Goal: Information Seeking & Learning: Check status

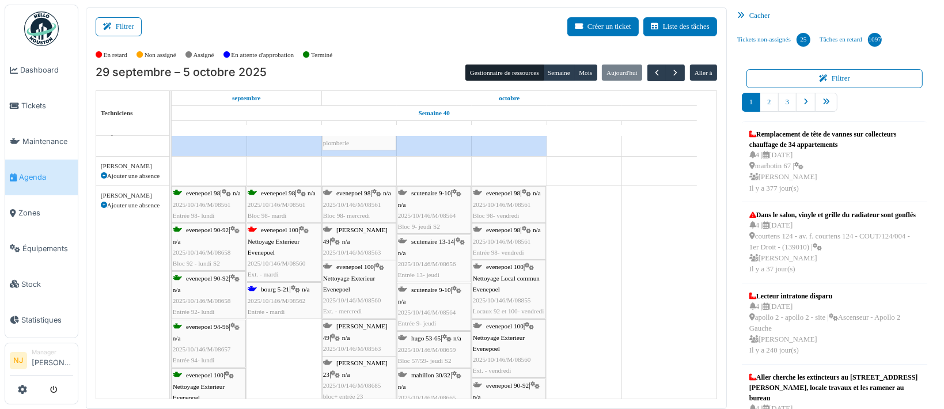
scroll to position [537, 0]
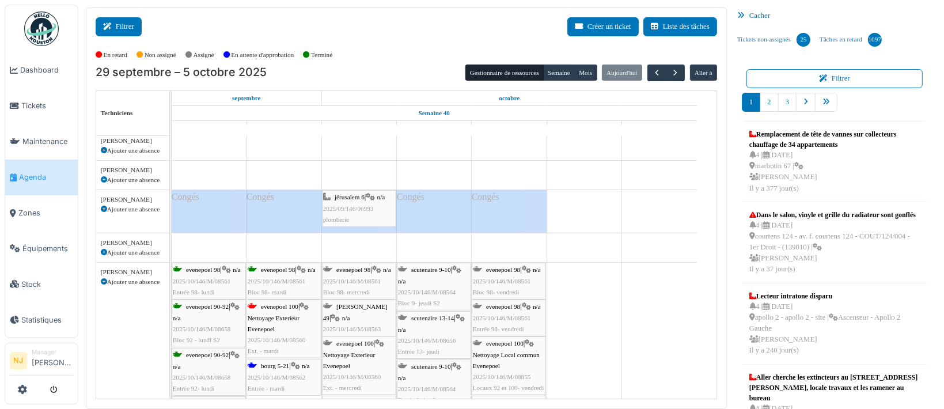
click at [116, 26] on button "Filtrer" at bounding box center [119, 26] width 46 height 19
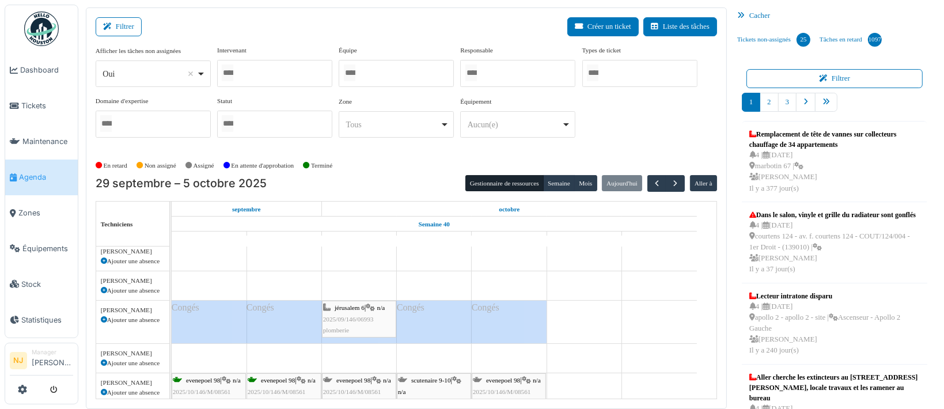
click at [377, 76] on div at bounding box center [396, 73] width 115 height 27
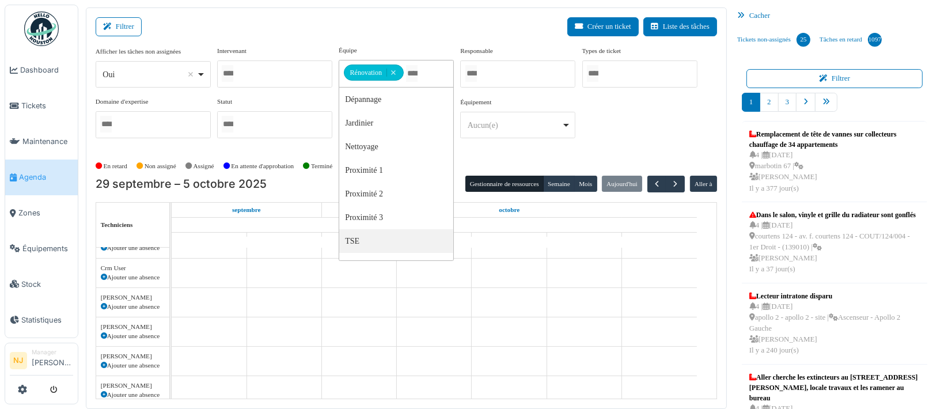
scroll to position [83, 0]
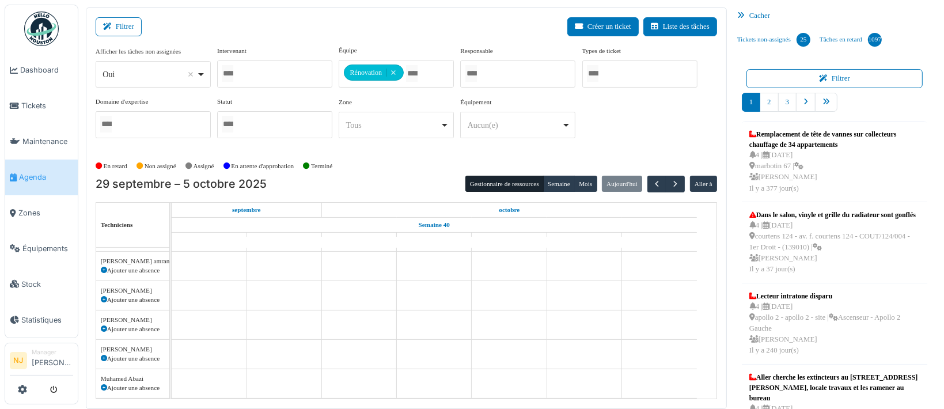
click at [282, 37] on div "Filtrer Créer un ticket Liste des tâches" at bounding box center [406, 31] width 621 height 28
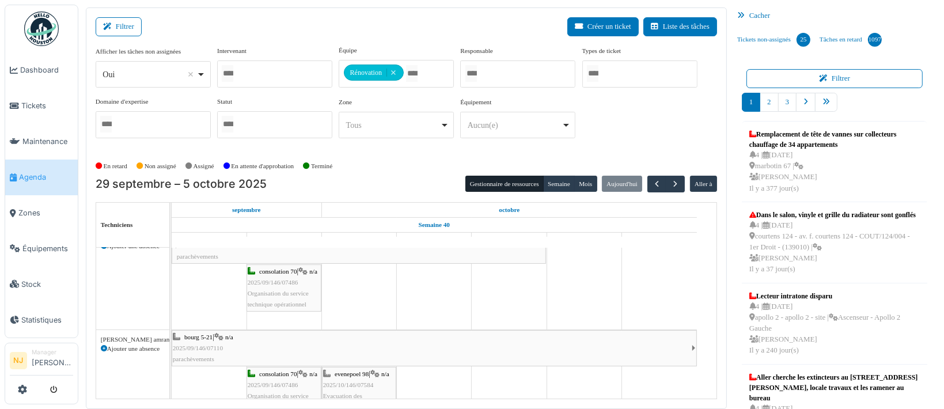
scroll to position [24, 0]
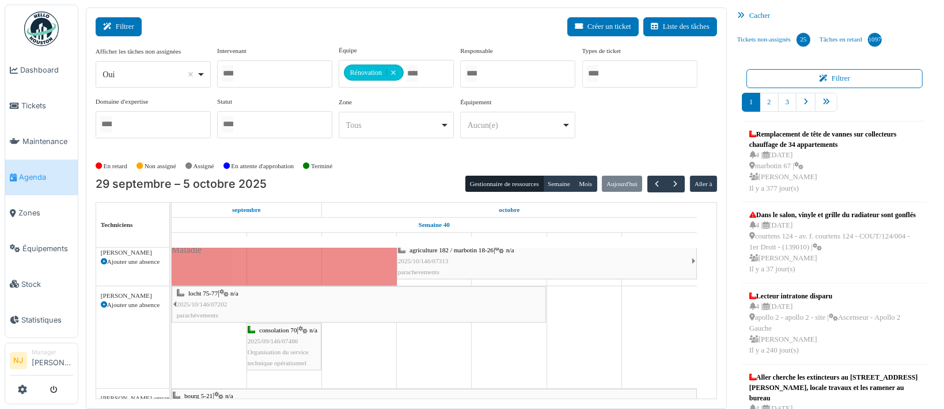
click at [124, 28] on button "Filtrer" at bounding box center [119, 26] width 46 height 19
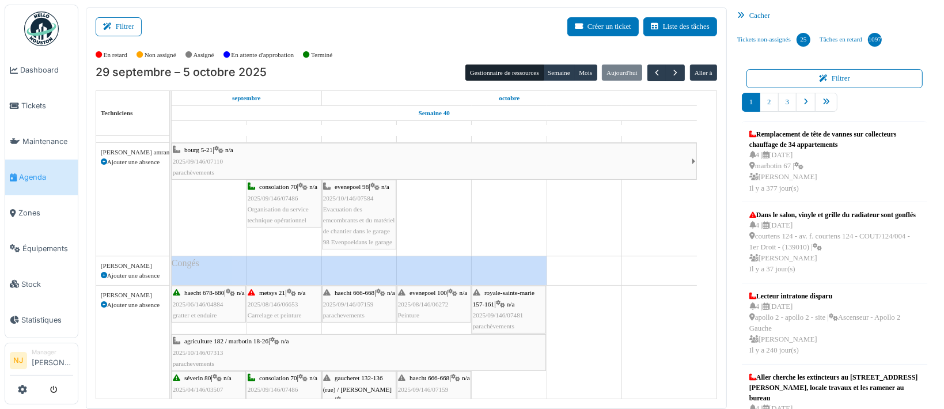
scroll to position [0, 0]
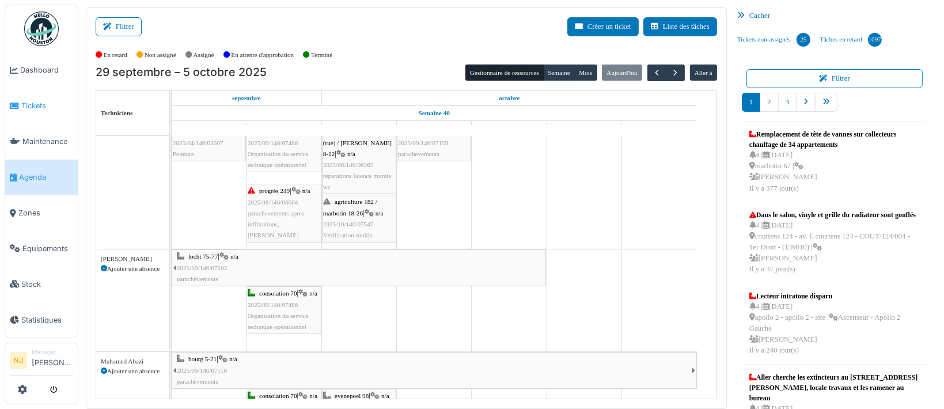
click at [32, 100] on span "Tickets" at bounding box center [47, 105] width 52 height 11
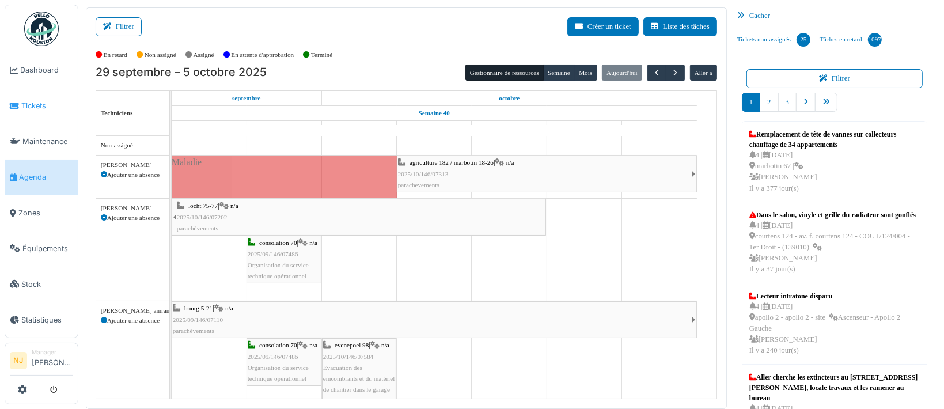
click at [36, 107] on span "Tickets" at bounding box center [47, 105] width 52 height 11
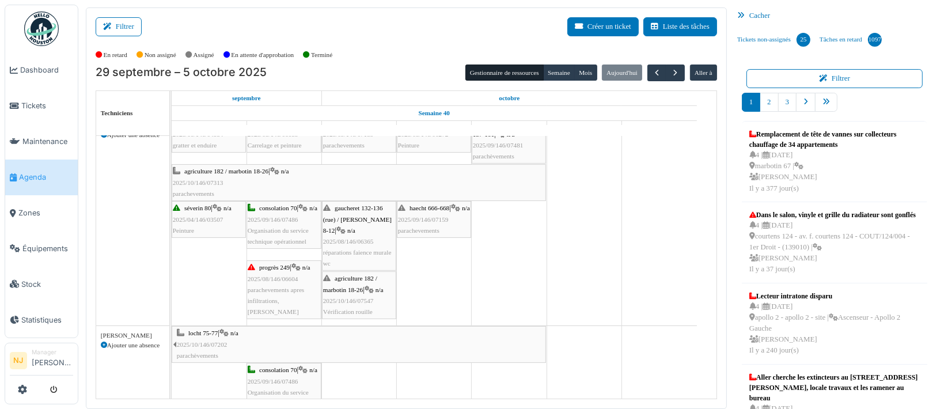
scroll to position [480, 0]
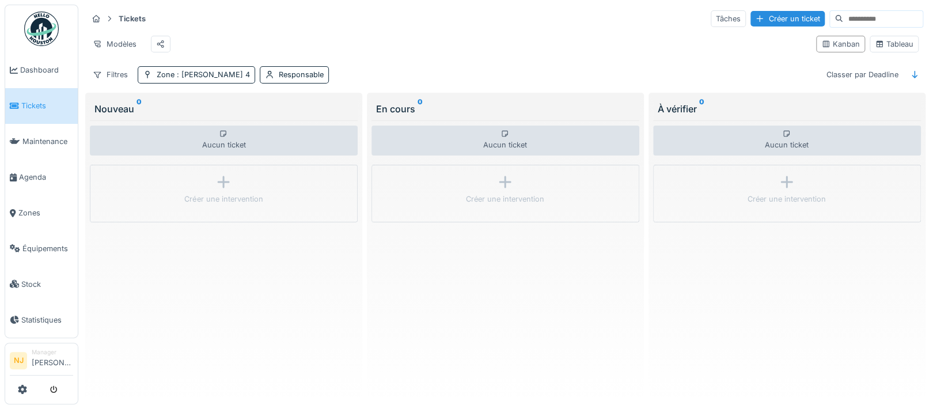
click at [846, 14] on input at bounding box center [882, 19] width 79 height 16
click at [843, 14] on input at bounding box center [882, 19] width 79 height 16
paste input "******"
type input "*"
click at [188, 79] on span ": thomas 4" at bounding box center [212, 74] width 75 height 9
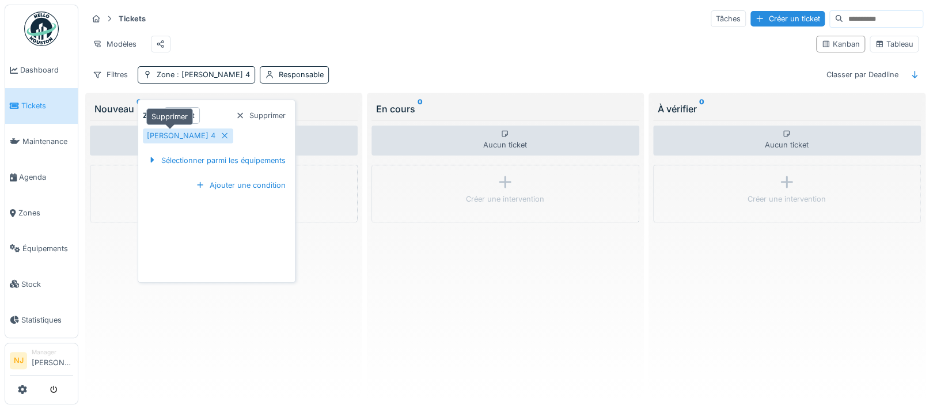
click at [220, 133] on icon at bounding box center [224, 135] width 9 height 7
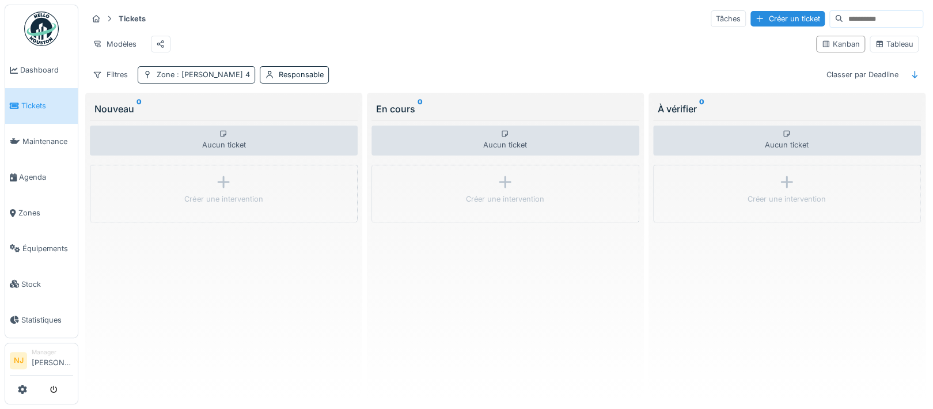
click at [157, 80] on div "Zone : thomas 4" at bounding box center [203, 74] width 93 height 11
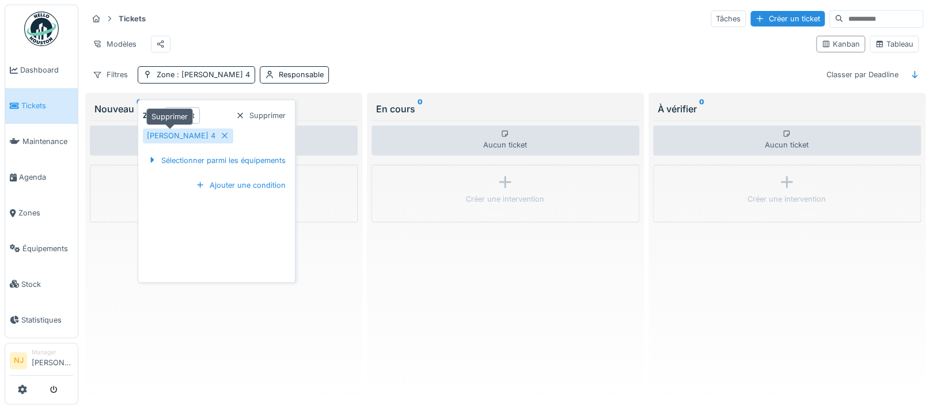
click at [220, 132] on icon at bounding box center [224, 135] width 9 height 7
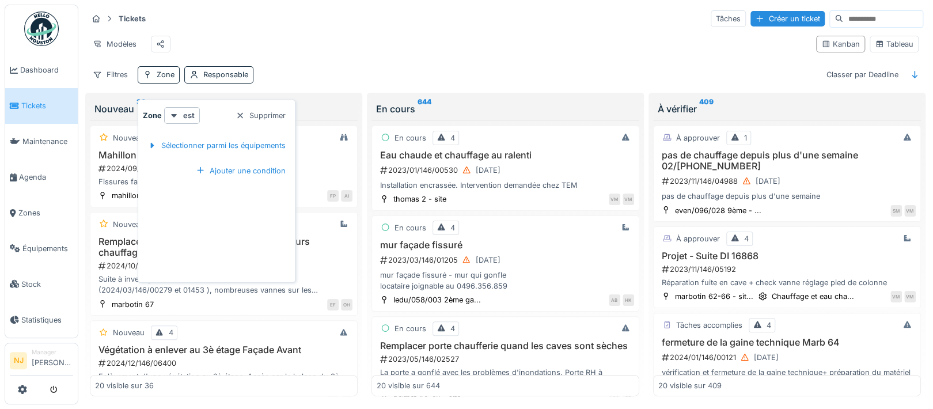
click at [356, 54] on div "Modèles" at bounding box center [447, 44] width 719 height 26
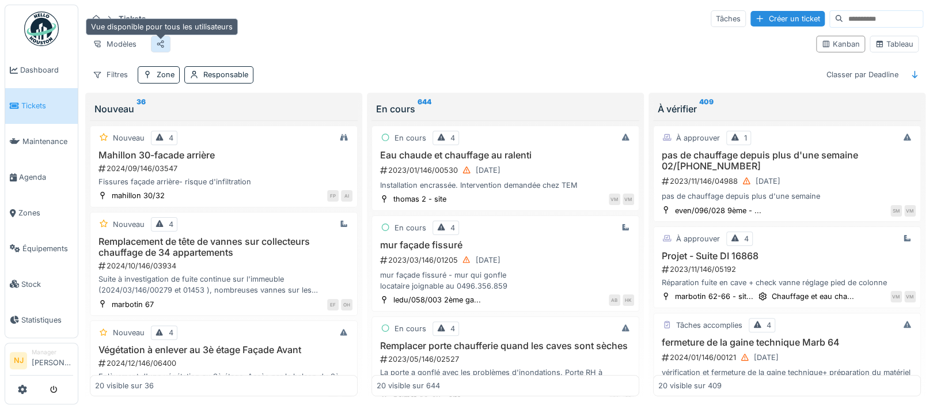
click at [160, 47] on div at bounding box center [160, 44] width 9 height 11
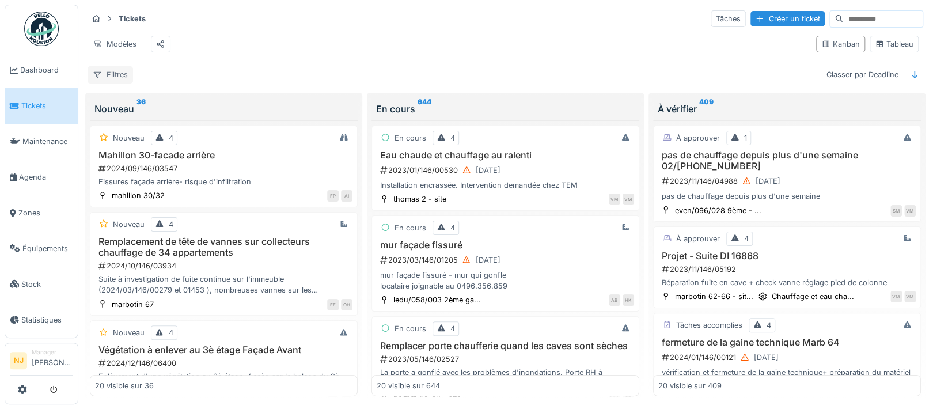
click at [120, 83] on div "Filtres" at bounding box center [110, 74] width 45 height 17
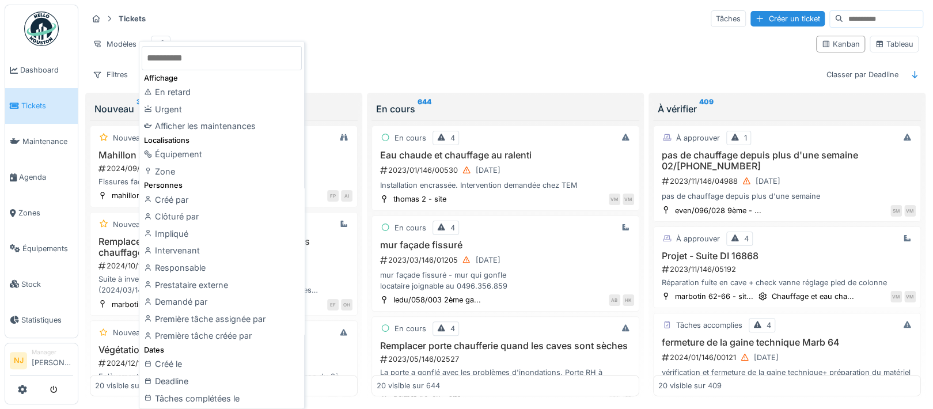
click at [207, 56] on input "text" at bounding box center [222, 58] width 160 height 24
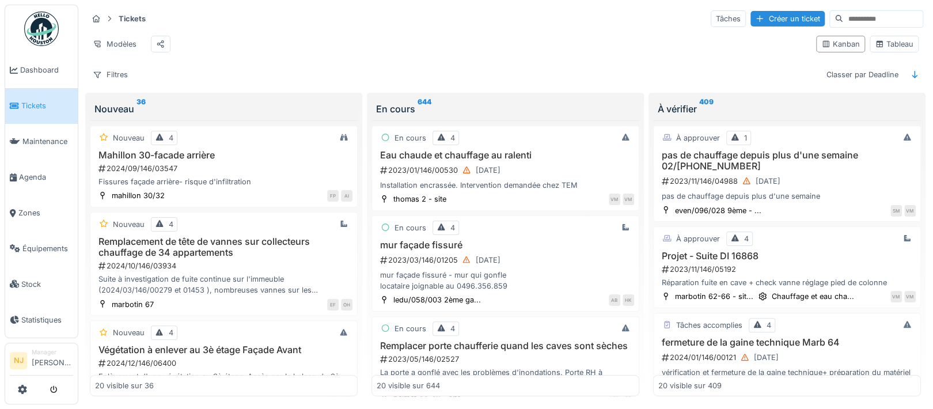
click at [484, 29] on hr at bounding box center [506, 29] width 836 height 1
click at [117, 83] on div "Filtres" at bounding box center [110, 74] width 45 height 17
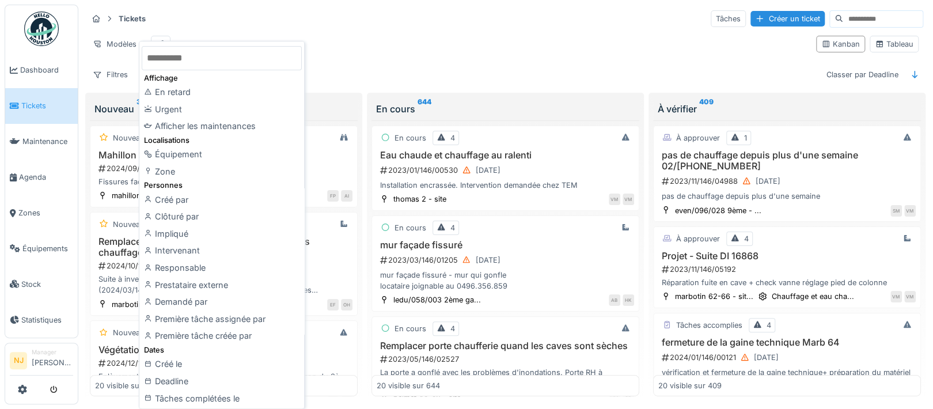
click at [204, 19] on div "Tickets Tâches Créer un ticket" at bounding box center [506, 18] width 836 height 19
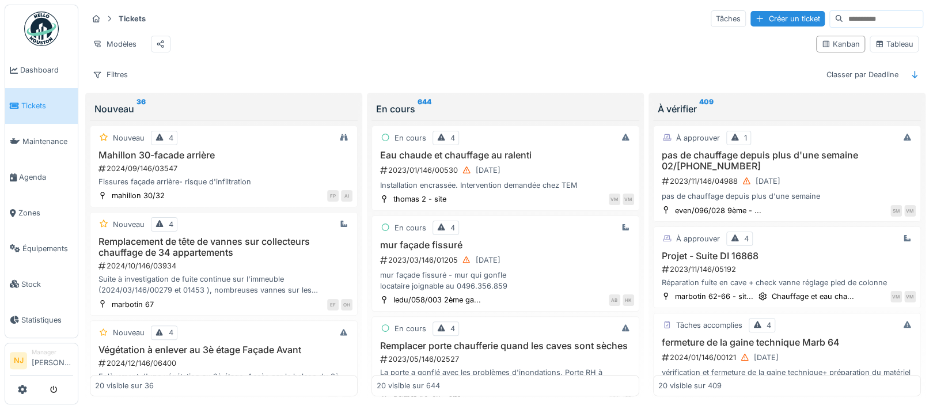
click at [108, 17] on icon at bounding box center [109, 18] width 9 height 7
click at [109, 18] on icon at bounding box center [109, 18] width 9 height 7
click at [98, 17] on icon at bounding box center [96, 18] width 7 height 7
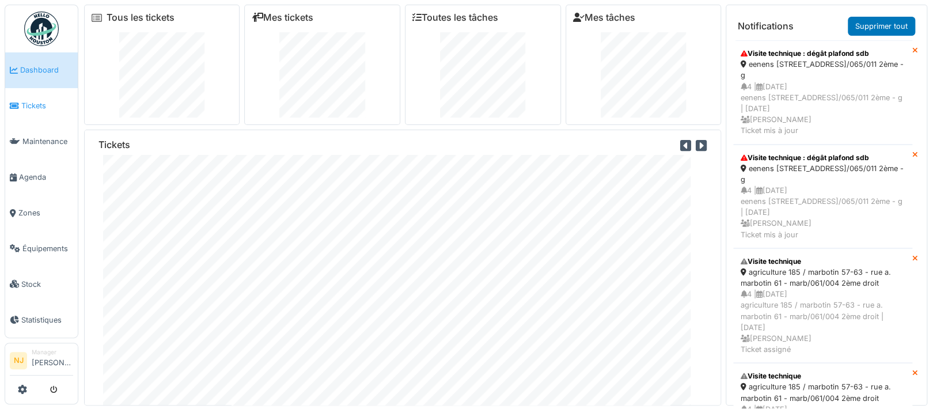
click at [37, 102] on span "Tickets" at bounding box center [47, 105] width 52 height 11
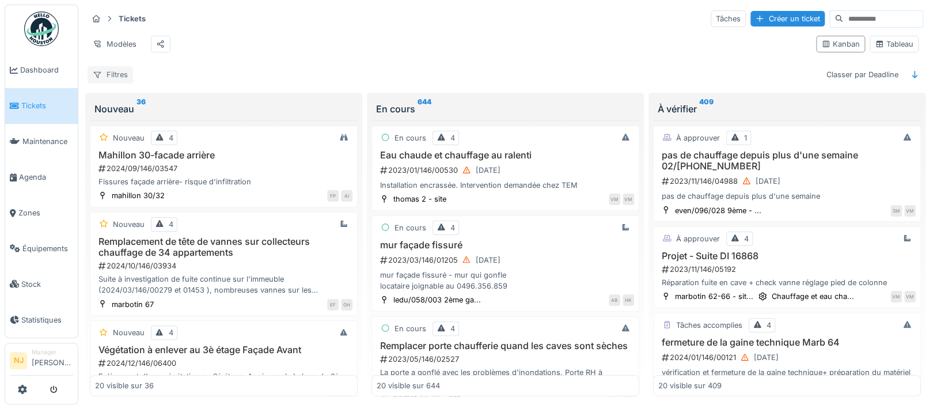
click at [113, 83] on div "Filtres" at bounding box center [110, 74] width 45 height 17
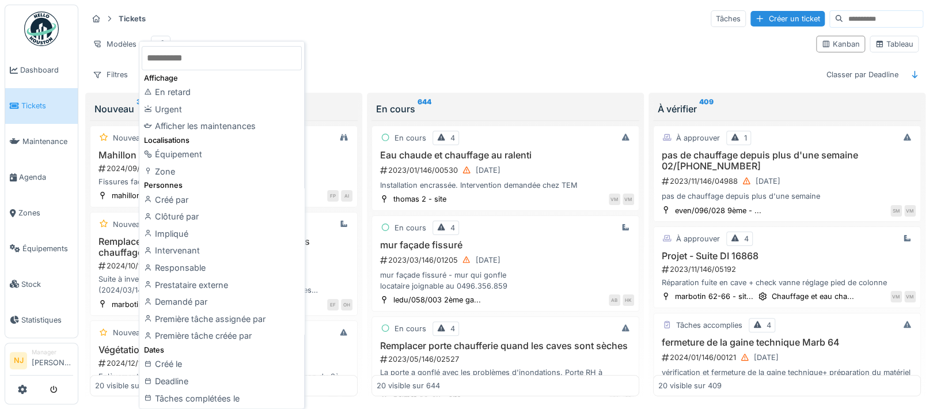
click at [214, 28] on div "Tickets Tâches Créer un ticket" at bounding box center [506, 18] width 836 height 19
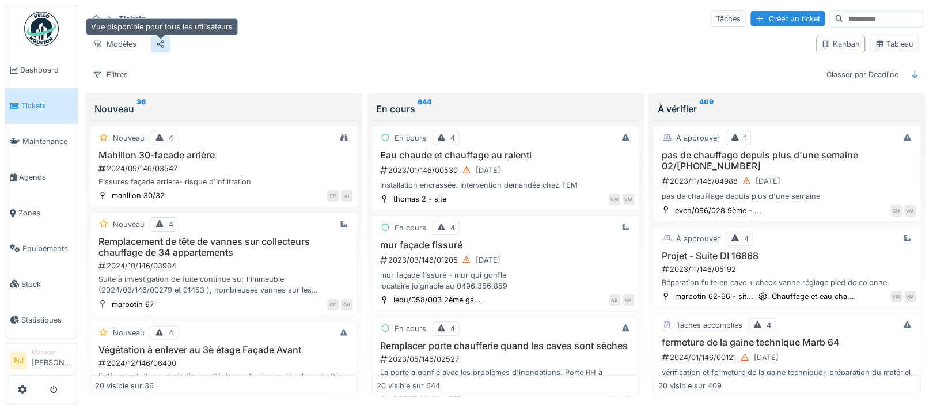
click at [158, 40] on icon at bounding box center [160, 43] width 9 height 7
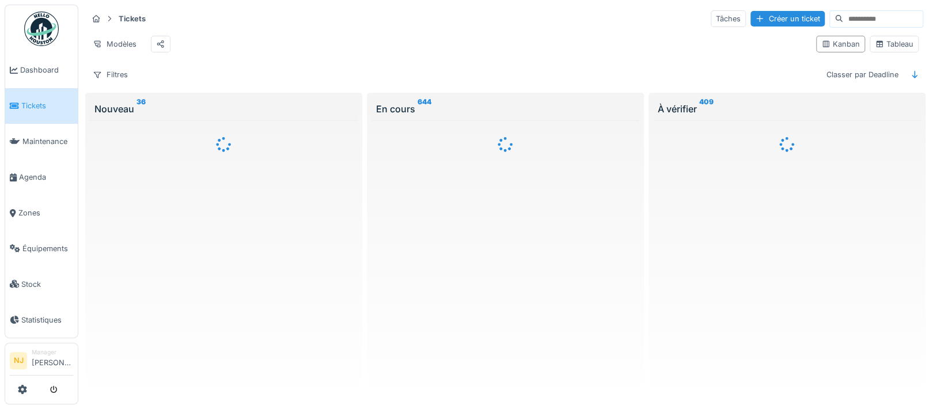
click at [325, 49] on div "Modèles" at bounding box center [447, 44] width 719 height 26
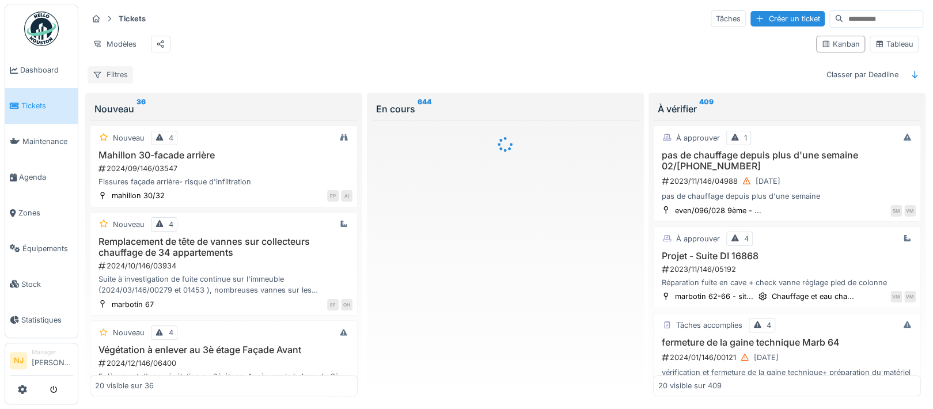
click at [119, 82] on div "Filtres" at bounding box center [110, 74] width 45 height 17
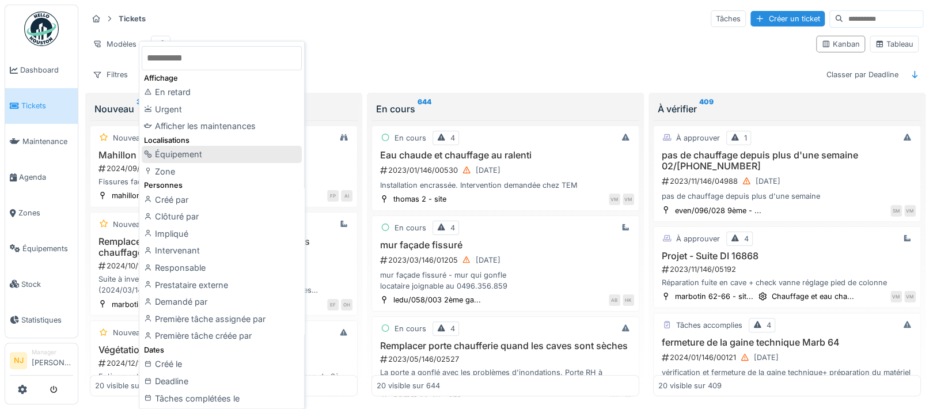
click at [184, 154] on div "Équipement" at bounding box center [222, 154] width 160 height 17
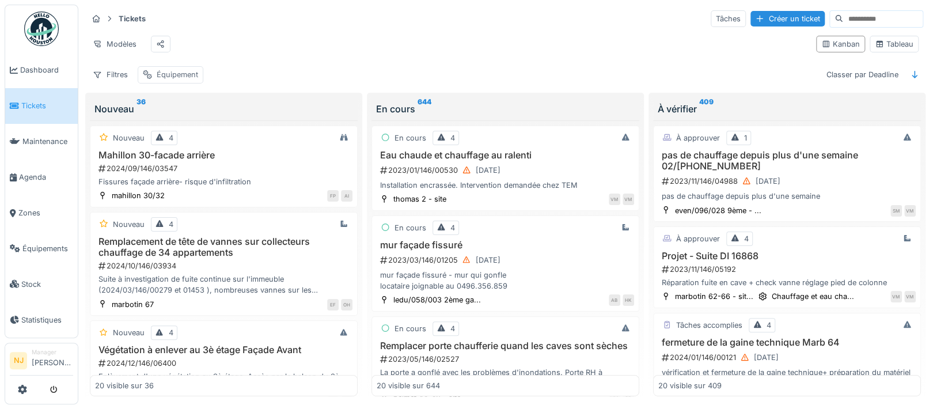
click at [160, 80] on div "Équipement" at bounding box center [177, 74] width 41 height 11
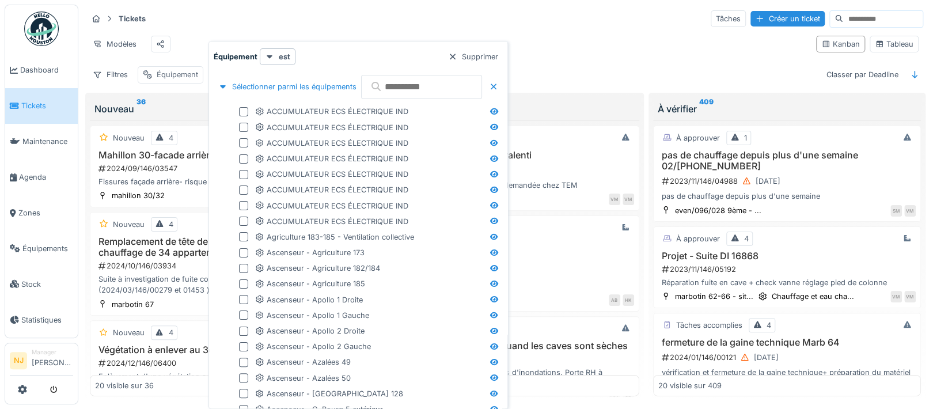
click at [154, 83] on div "Équipement" at bounding box center [171, 74] width 66 height 17
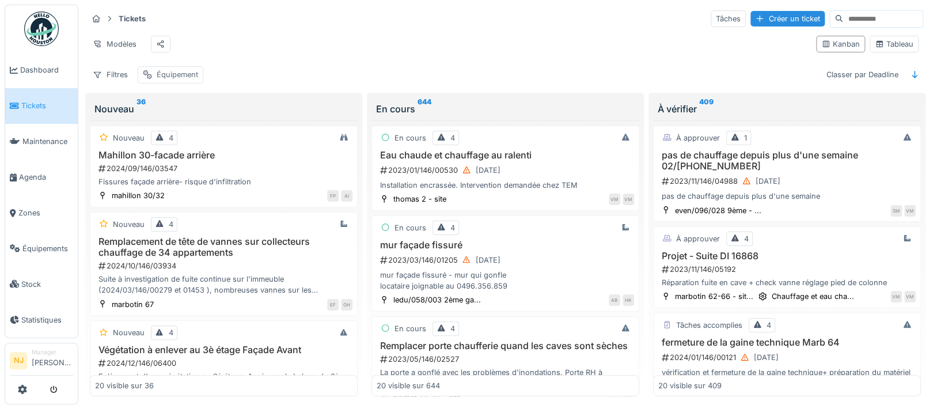
click at [165, 80] on div "Équipement" at bounding box center [177, 74] width 41 height 11
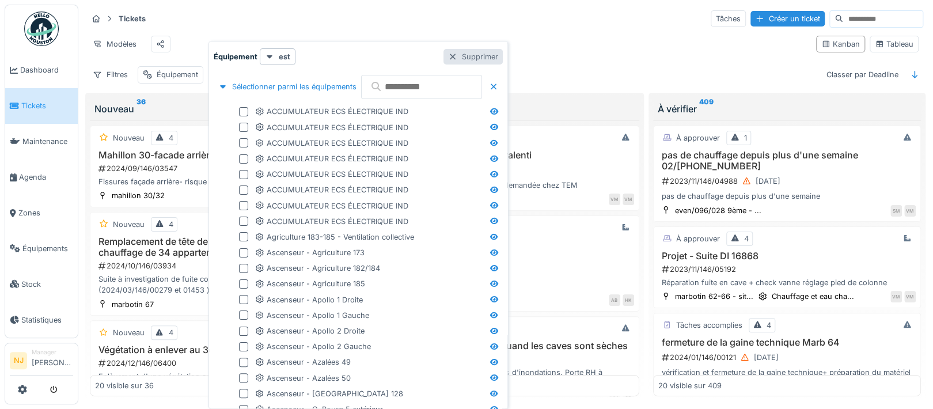
click at [503, 56] on div "Supprimer" at bounding box center [472, 57] width 59 height 16
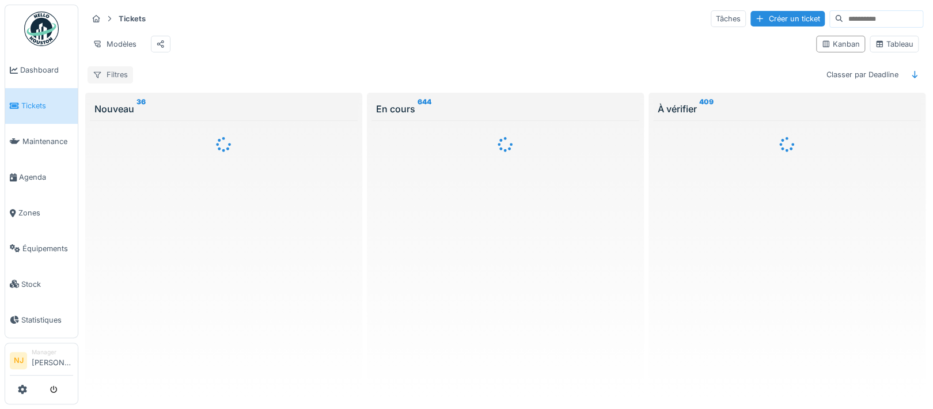
click at [106, 81] on div "Filtres" at bounding box center [110, 74] width 45 height 17
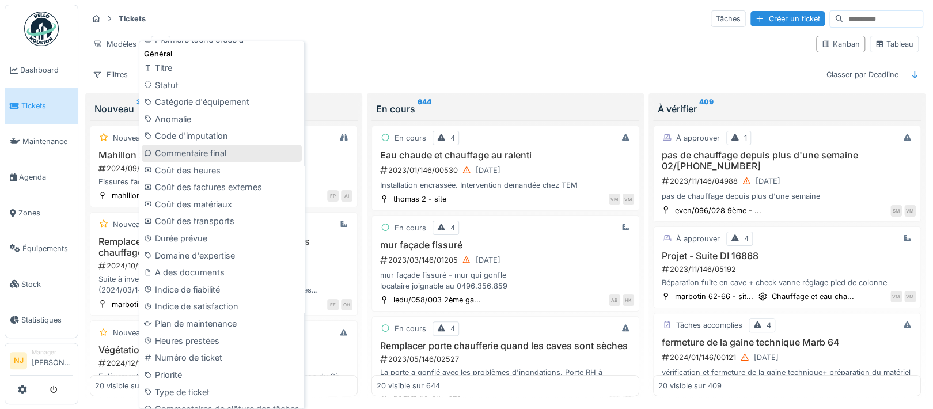
scroll to position [516, 0]
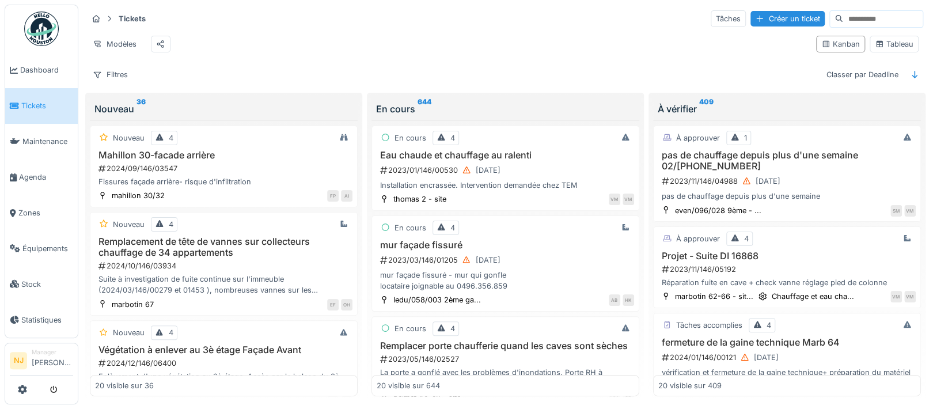
click at [467, 20] on div "Tickets Tâches Créer un ticket" at bounding box center [506, 18] width 836 height 19
click at [104, 83] on div "Filtres" at bounding box center [110, 74] width 45 height 17
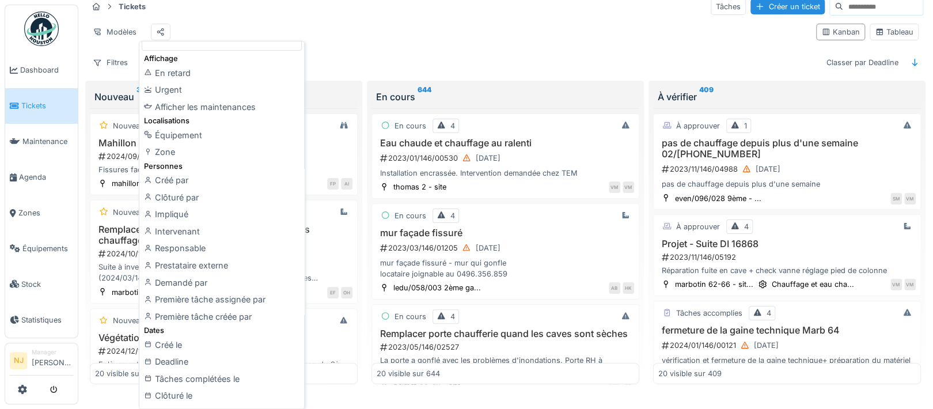
scroll to position [0, 0]
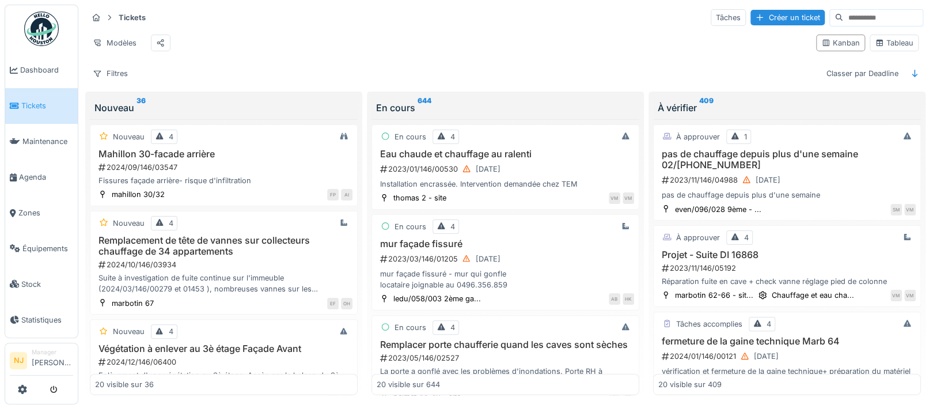
click at [300, 30] on div "Modèles" at bounding box center [447, 43] width 719 height 26
click at [105, 74] on div "Filtres" at bounding box center [110, 73] width 45 height 17
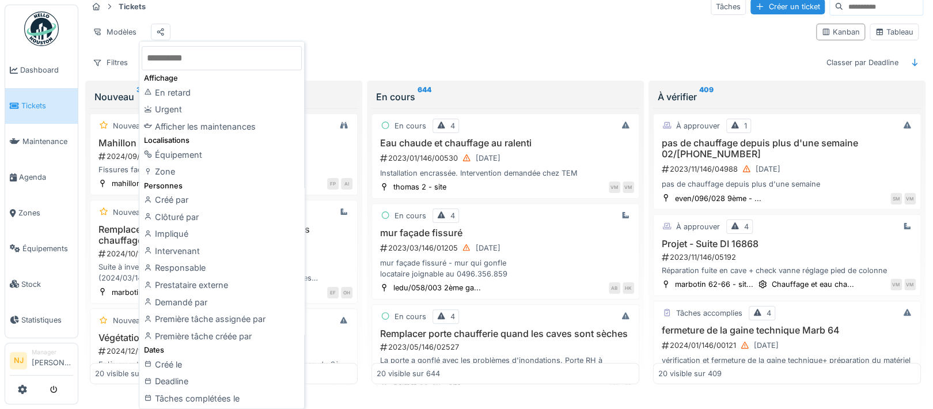
click at [179, 263] on div "Responsable" at bounding box center [222, 267] width 160 height 17
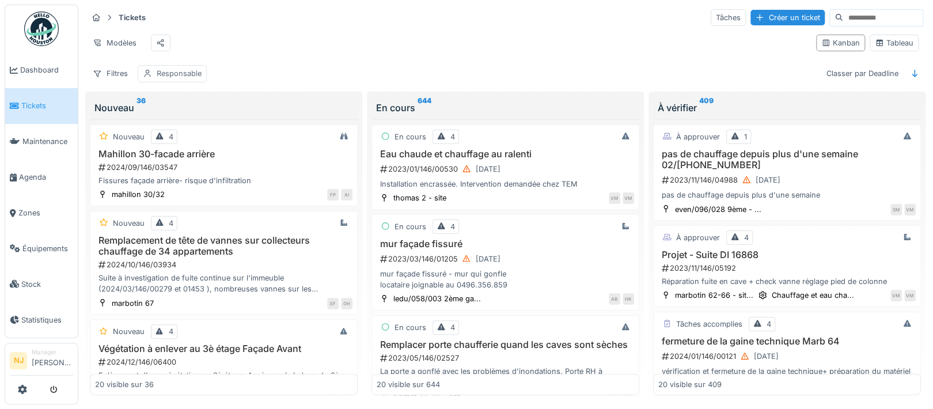
click at [194, 70] on div "Responsable" at bounding box center [179, 73] width 45 height 11
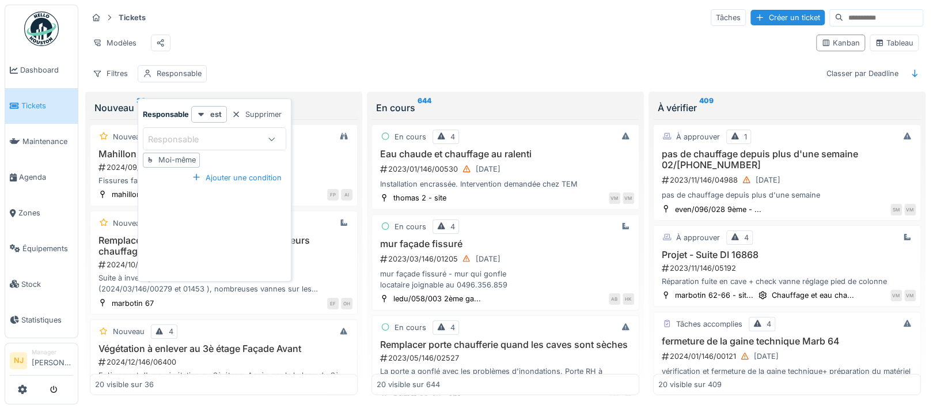
click at [189, 154] on div "Moi-même" at bounding box center [176, 159] width 37 height 11
type input "*****"
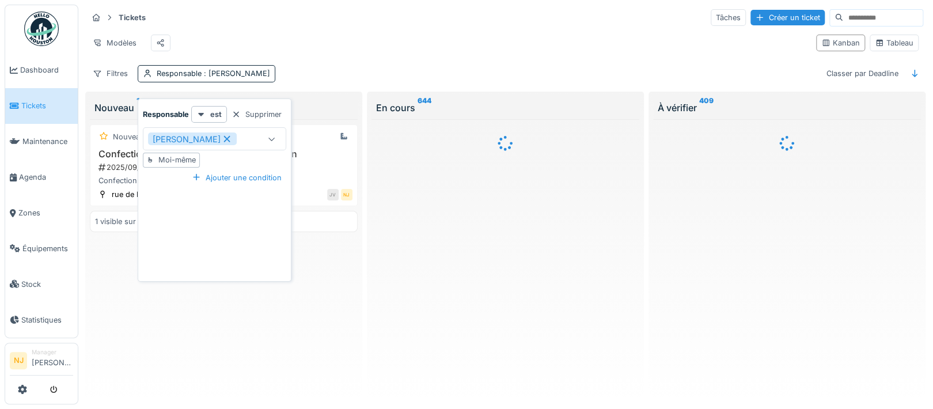
click at [335, 63] on div "Tickets Tâches Créer un ticket Modèles Kanban Tableau Filtres Responsable : Nic…" at bounding box center [505, 45] width 845 height 84
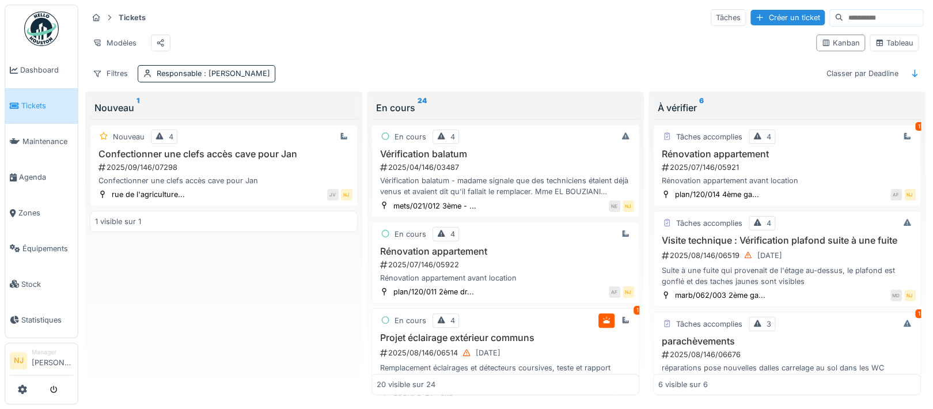
click at [843, 10] on input at bounding box center [882, 18] width 79 height 16
paste input "******"
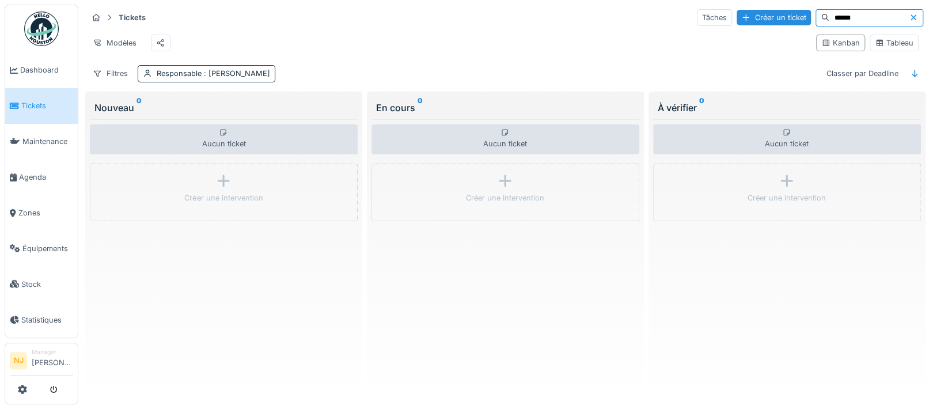
click at [700, 60] on div "Tickets Tâches Créer un ticket ****** Modèles Kanban Tableau Filtres Responsabl…" at bounding box center [505, 45] width 845 height 84
click at [848, 10] on input "******" at bounding box center [868, 18] width 79 height 16
type input "*"
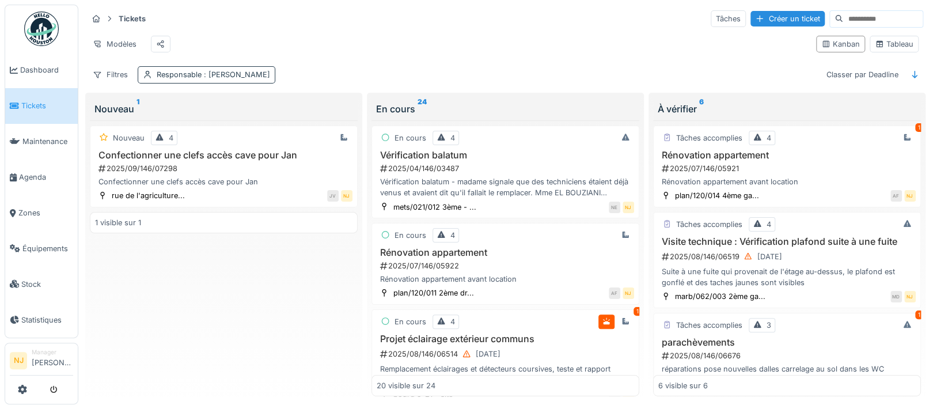
click at [229, 79] on span ": [PERSON_NAME]" at bounding box center [236, 74] width 69 height 9
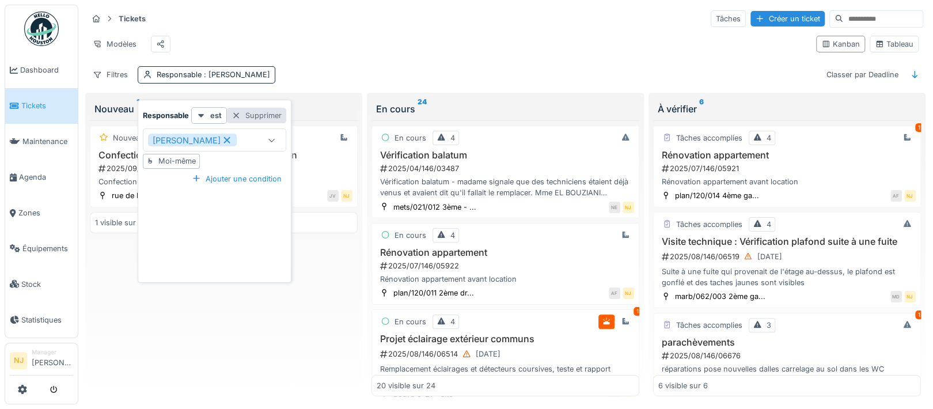
click at [266, 113] on div "Supprimer" at bounding box center [256, 116] width 59 height 16
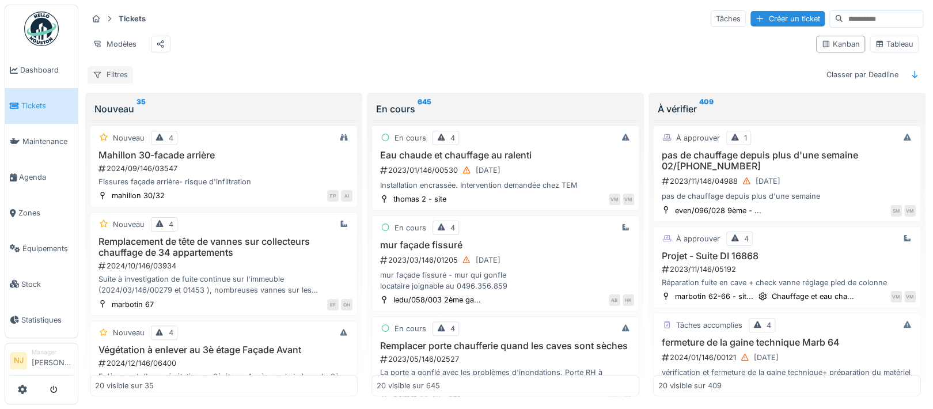
click at [116, 80] on div "Filtres" at bounding box center [110, 74] width 45 height 17
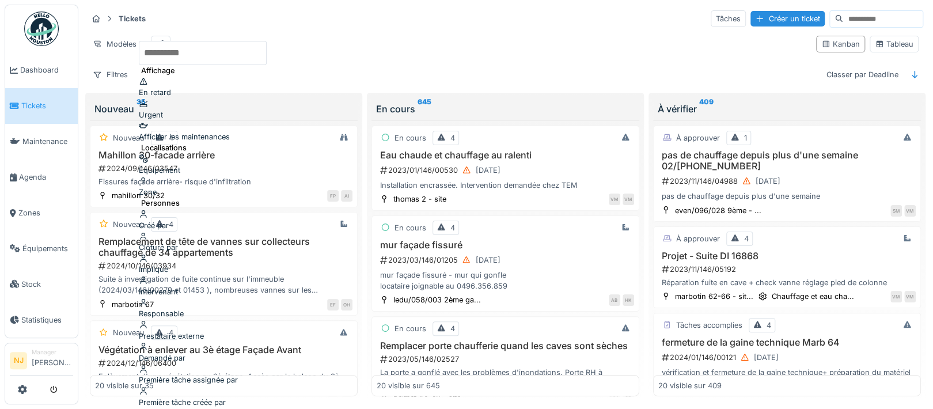
click at [176, 297] on div "Responsable" at bounding box center [203, 308] width 128 height 22
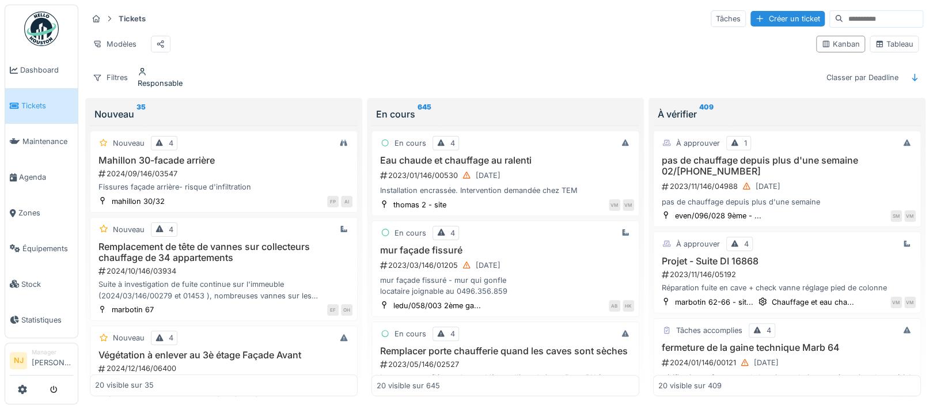
click at [171, 84] on div "Responsable" at bounding box center [160, 83] width 45 height 11
click at [164, 175] on div "Moi-même" at bounding box center [195, 180] width 111 height 11
type input "*****"
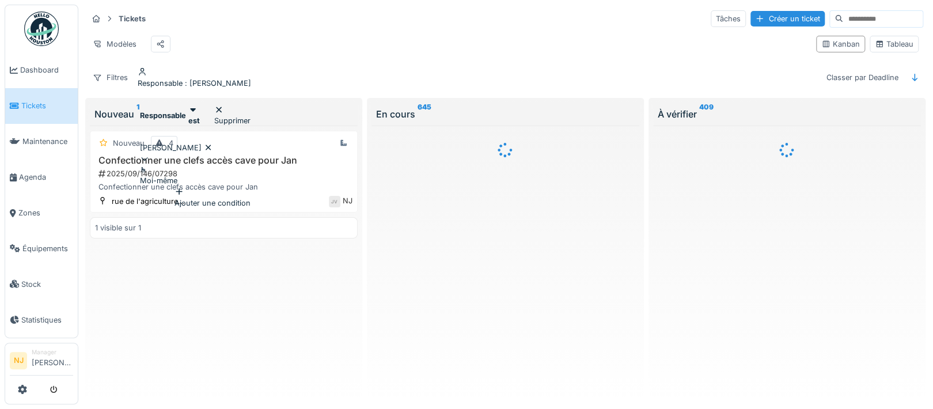
click at [321, 50] on div "Modèles" at bounding box center [447, 44] width 719 height 26
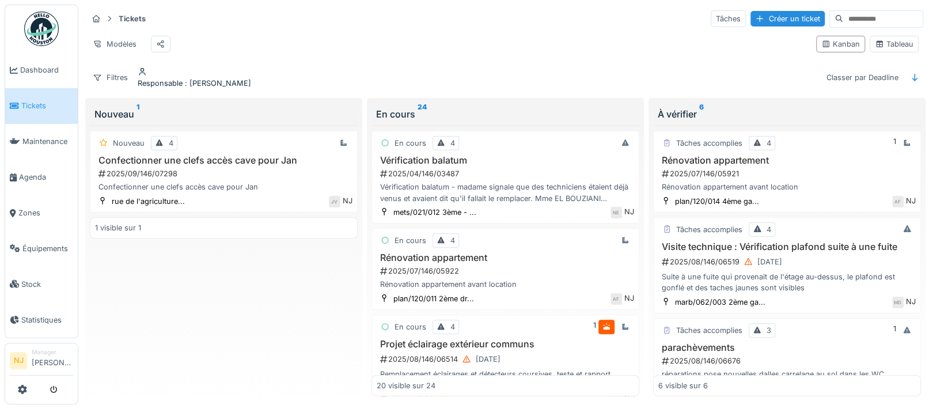
click at [843, 21] on input at bounding box center [882, 19] width 79 height 16
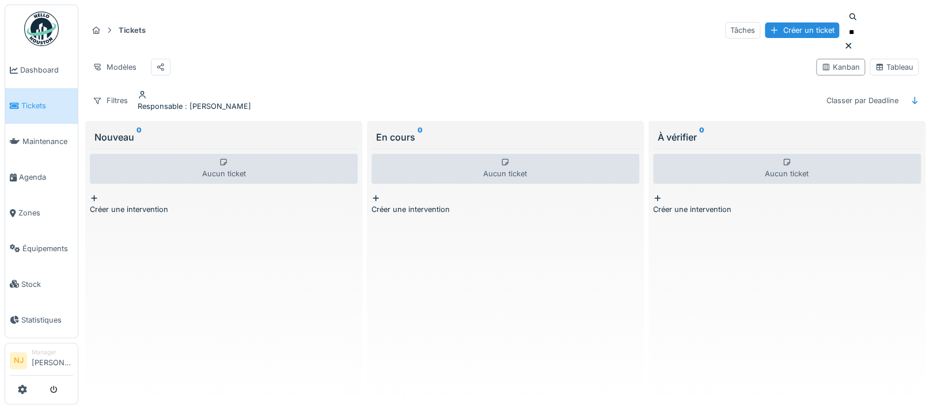
type input "*"
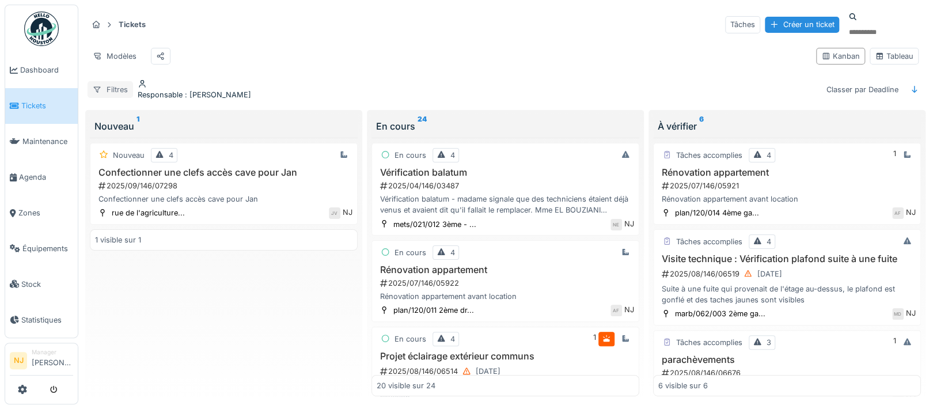
click at [118, 84] on div "Filtres" at bounding box center [110, 89] width 45 height 17
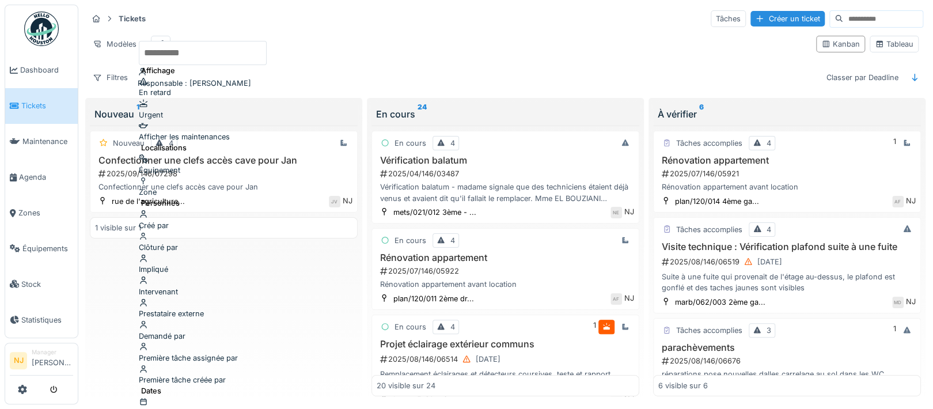
click at [169, 176] on div "Zone" at bounding box center [203, 187] width 128 height 22
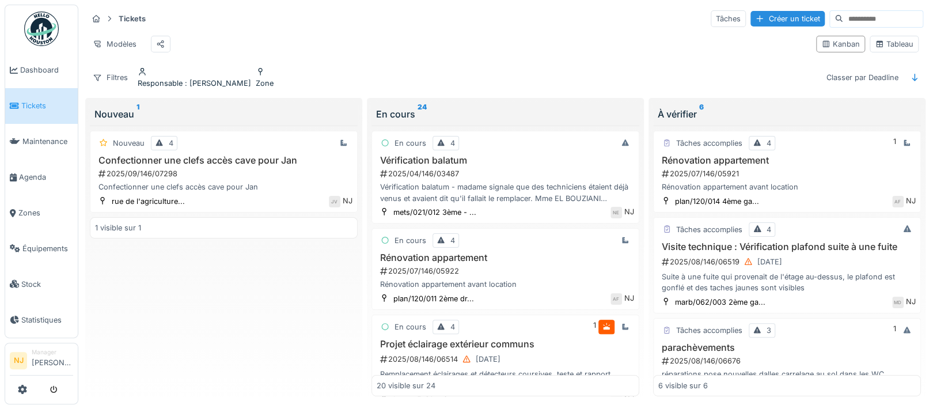
click at [215, 85] on span ": [PERSON_NAME]" at bounding box center [217, 83] width 69 height 9
click at [208, 144] on icon at bounding box center [208, 147] width 9 height 7
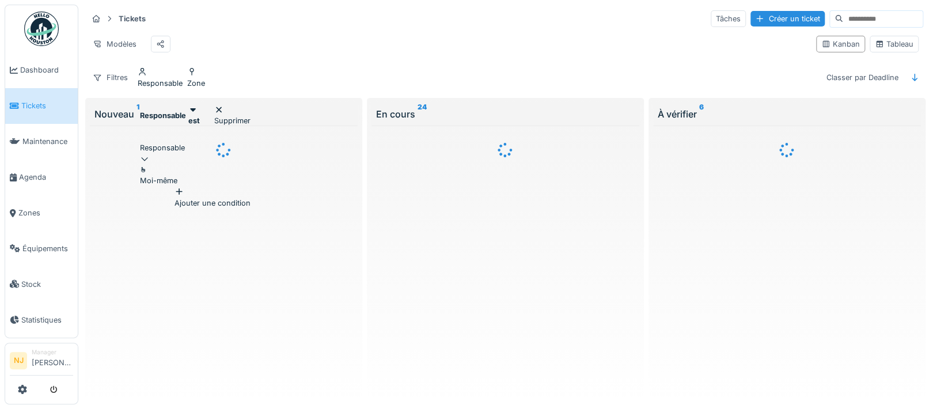
click at [205, 82] on div "Zone" at bounding box center [196, 83] width 18 height 11
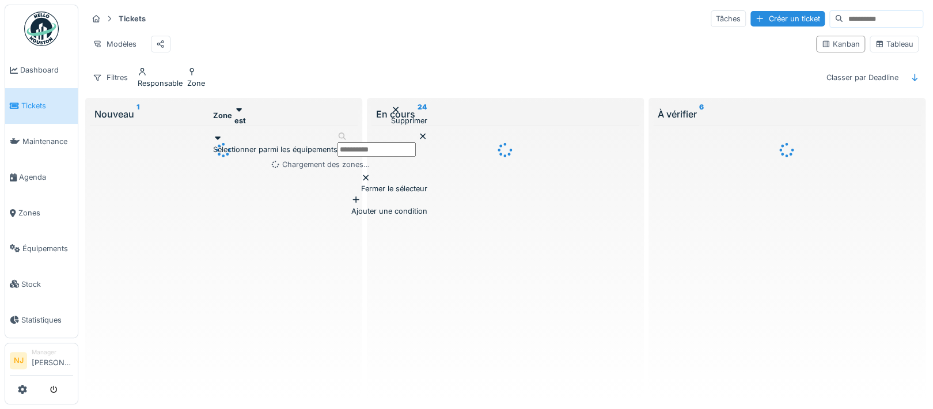
click at [416, 143] on input "text" at bounding box center [376, 149] width 78 height 14
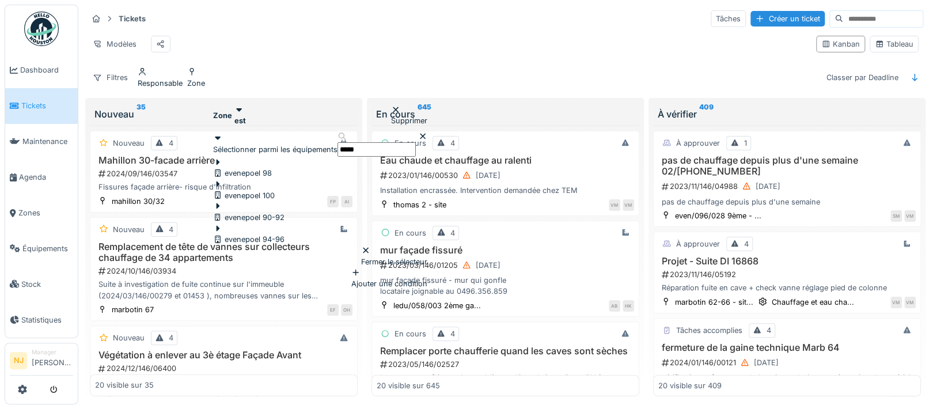
type input "*****"
click at [275, 190] on div "evenepoel 100" at bounding box center [244, 195] width 62 height 11
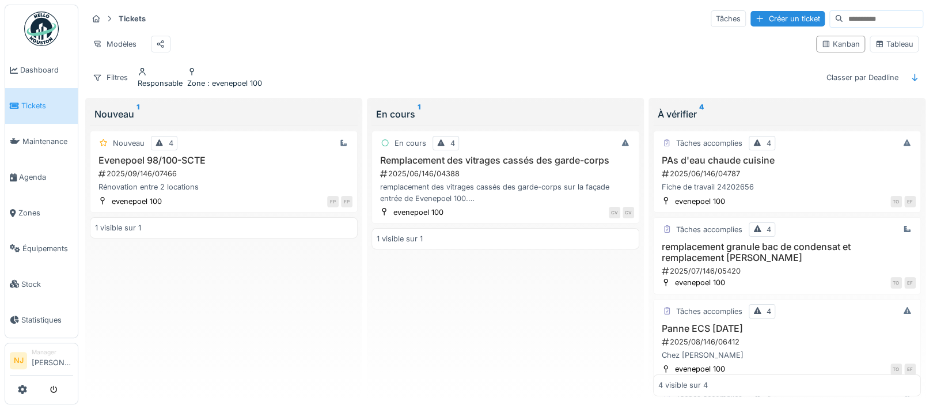
click at [262, 84] on span ": evenepoel 100" at bounding box center [233, 83] width 57 height 9
click at [249, 86] on span ": evenepoel 100" at bounding box center [233, 83] width 57 height 9
click at [222, 144] on icon at bounding box center [217, 147] width 9 height 7
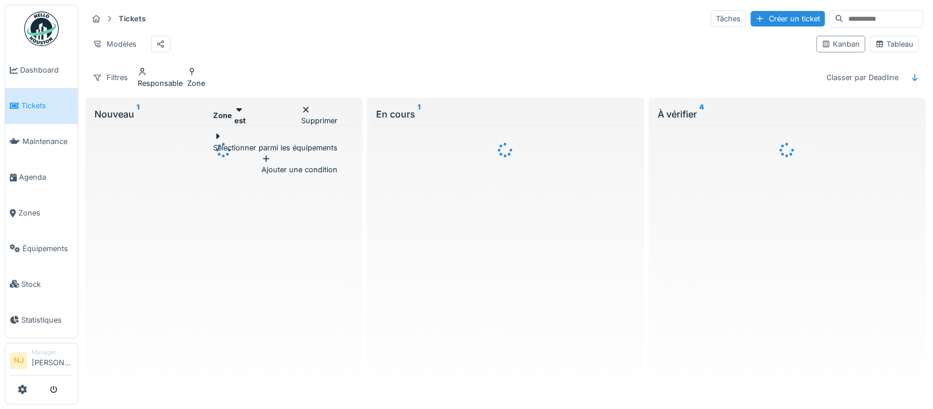
click at [318, 170] on div "Ajouter une condition" at bounding box center [299, 164] width 76 height 22
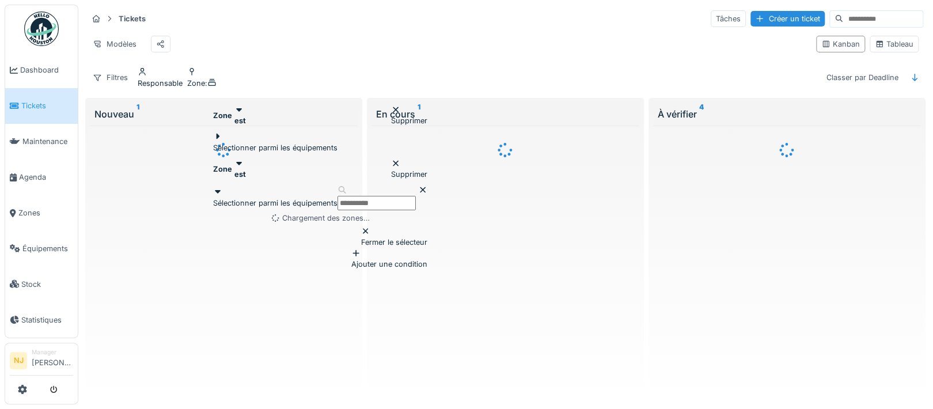
click at [416, 207] on input "text" at bounding box center [376, 203] width 78 height 14
type input "****"
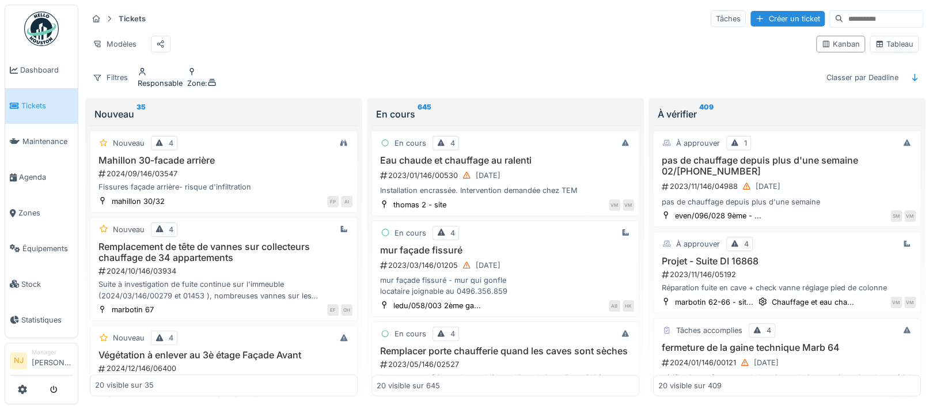
click at [240, 247] on h3 "Remplacement de tête de vannes sur collecteurs chauffage de 34 appartements" at bounding box center [223, 252] width 257 height 22
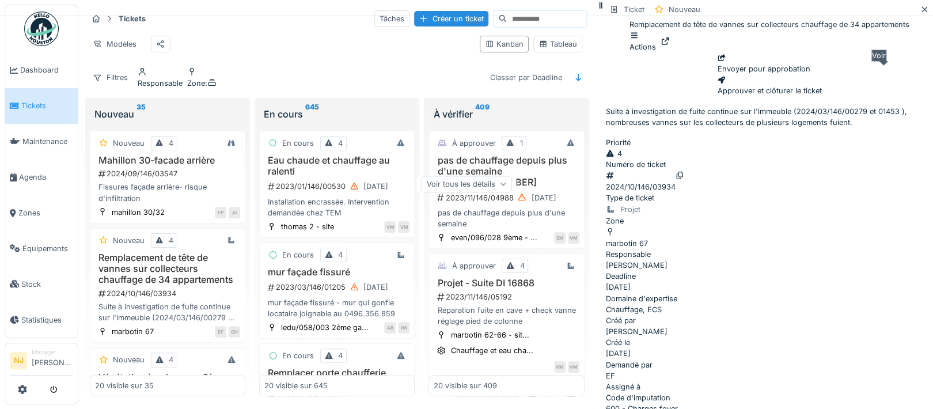
click at [669, 45] on icon at bounding box center [664, 40] width 7 height 7
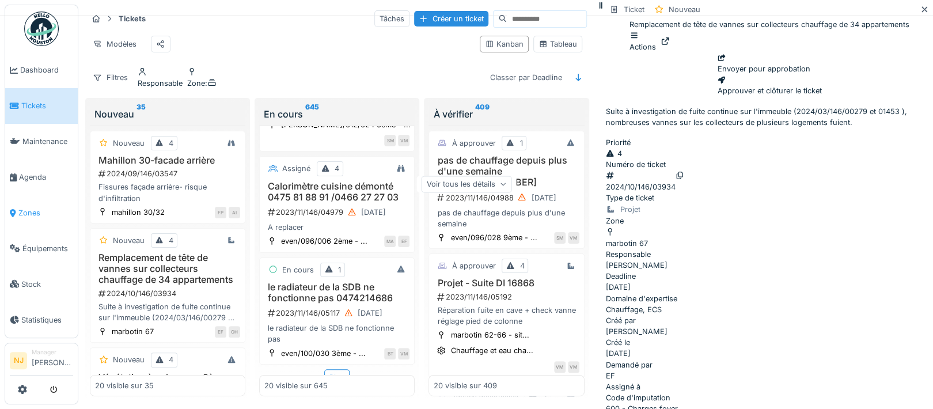
click at [26, 207] on span "Zones" at bounding box center [45, 212] width 55 height 11
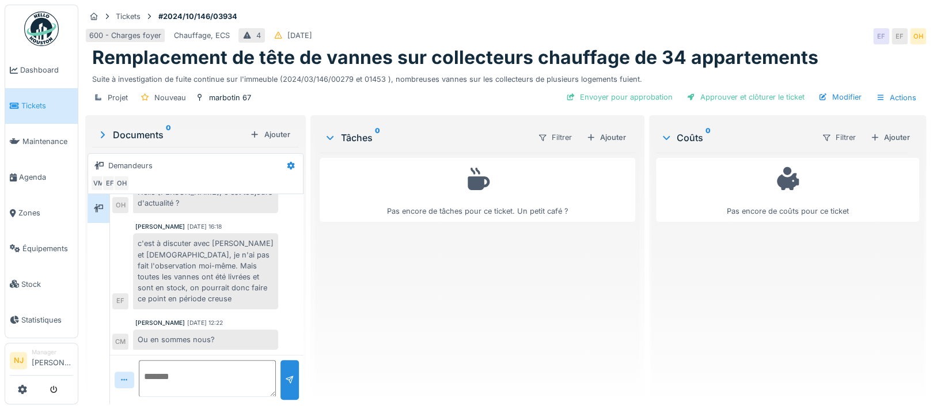
scroll to position [342, 0]
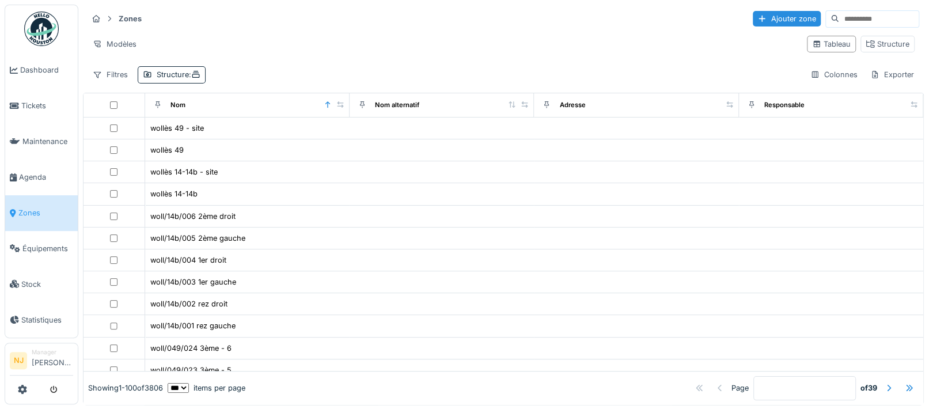
click at [839, 16] on input at bounding box center [878, 19] width 79 height 16
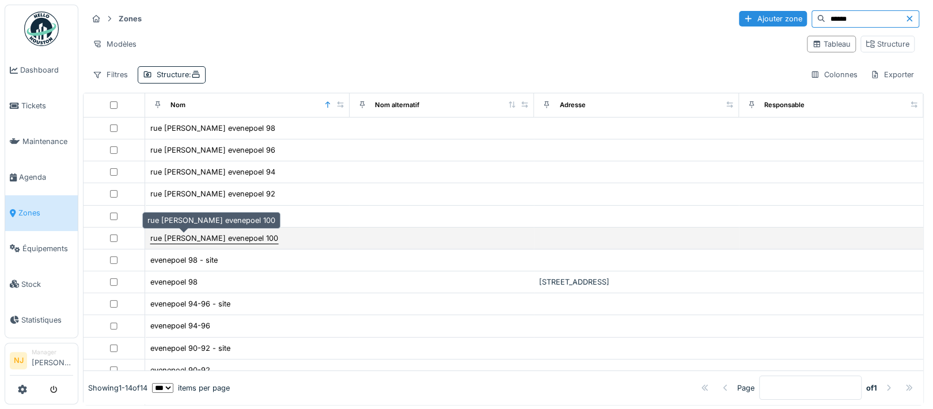
type input "******"
click at [183, 237] on div "rue [PERSON_NAME] evenepoel 100" at bounding box center [214, 238] width 128 height 11
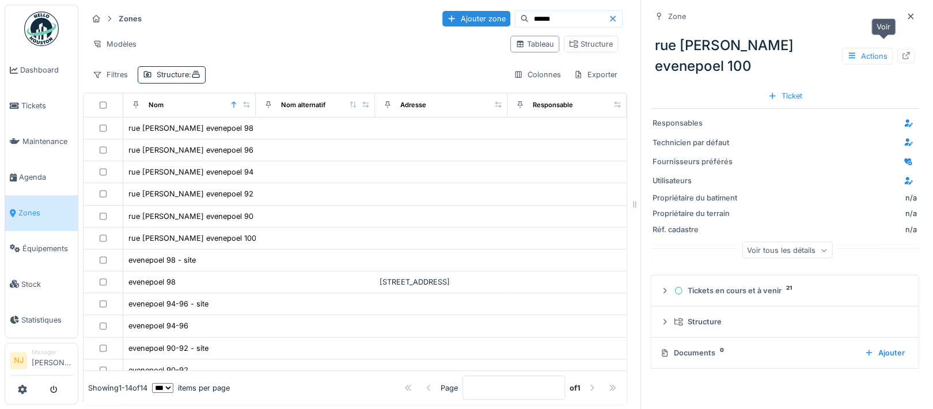
click at [902, 52] on icon at bounding box center [905, 55] width 7 height 7
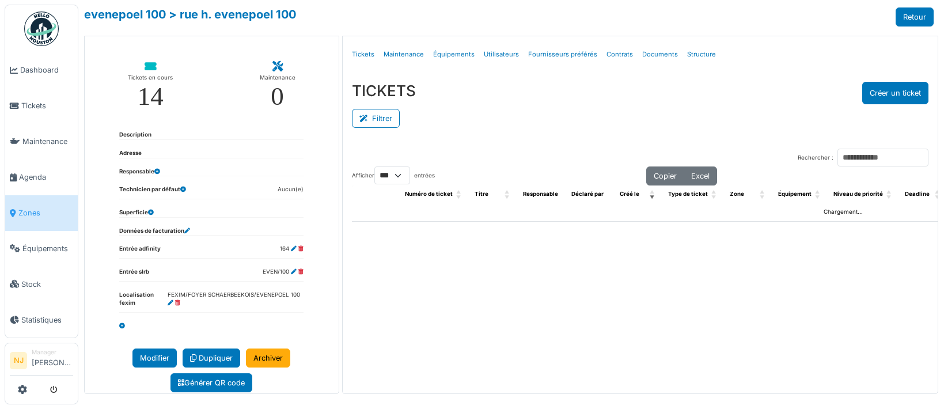
select select "***"
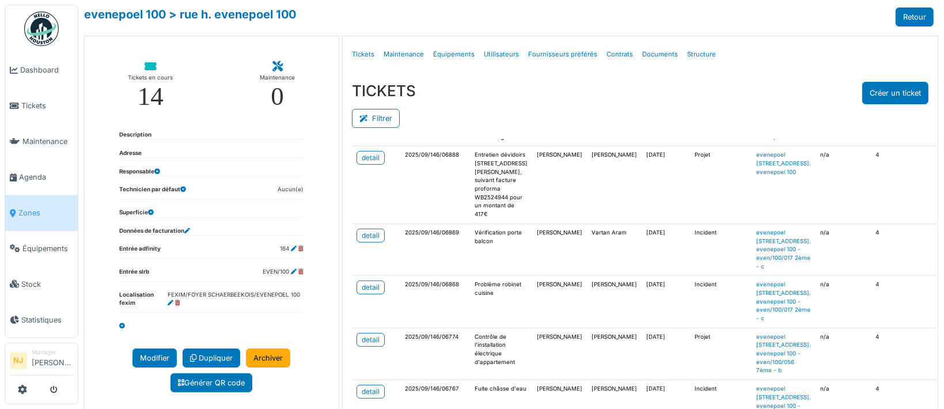
scroll to position [384, 0]
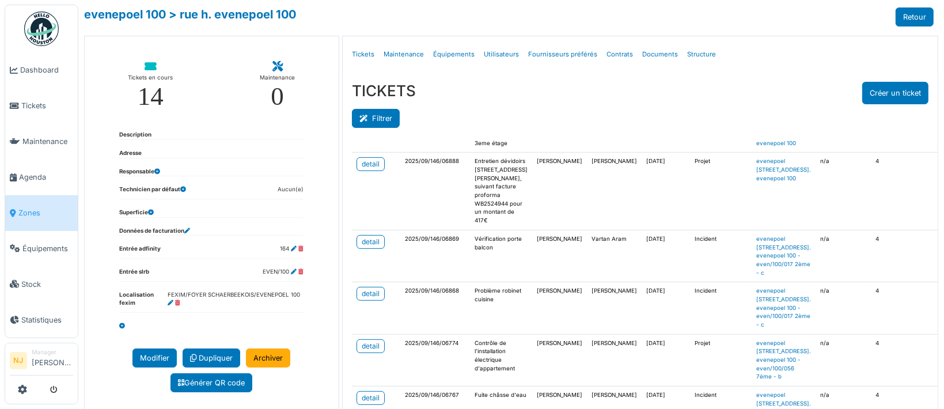
click at [375, 115] on button "Filtrer" at bounding box center [376, 118] width 48 height 19
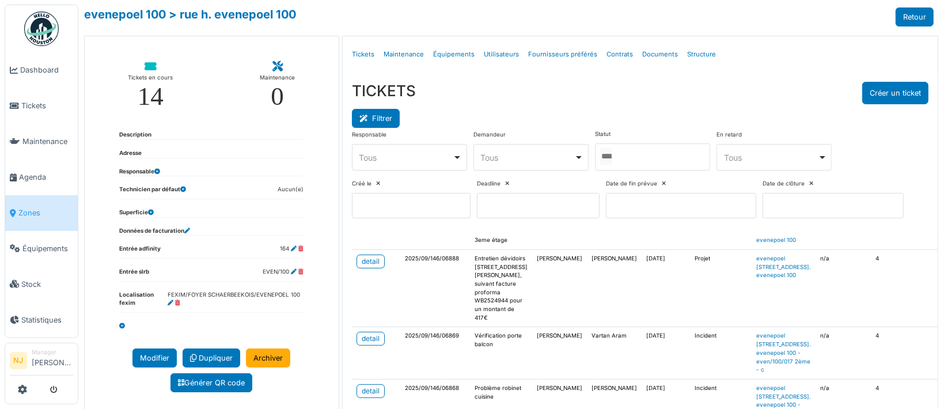
click at [362, 116] on icon at bounding box center [365, 118] width 13 height 7
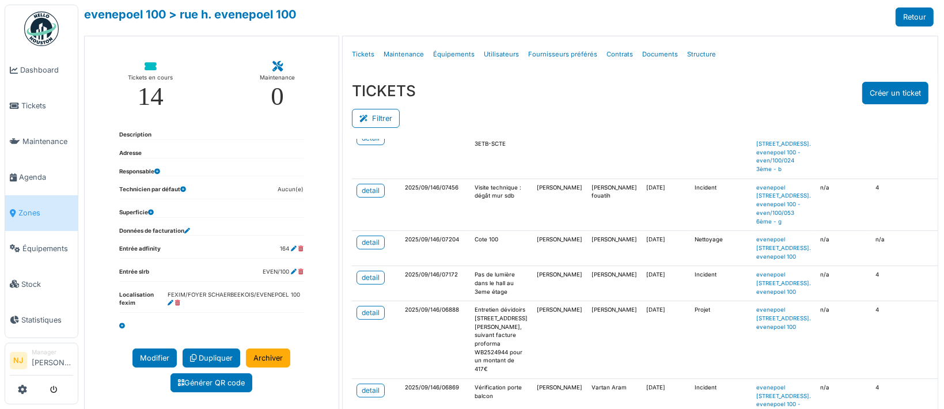
scroll to position [0, 0]
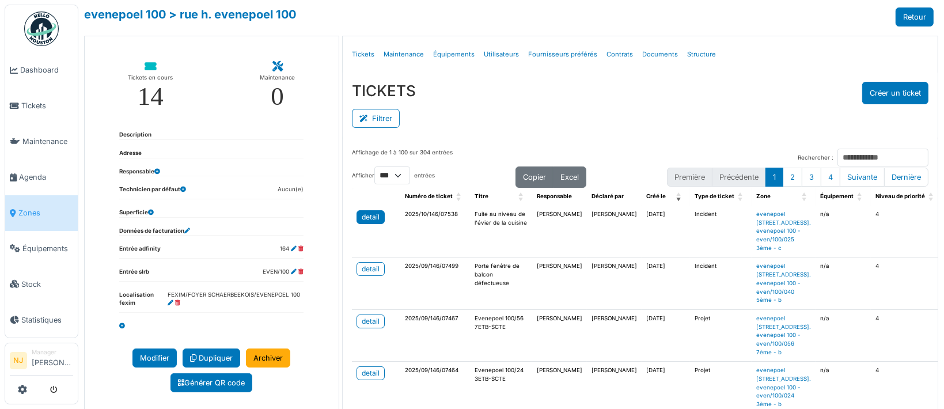
click at [362, 212] on div "detail" at bounding box center [371, 217] width 18 height 10
click at [689, 54] on link "Structure" at bounding box center [701, 54] width 38 height 27
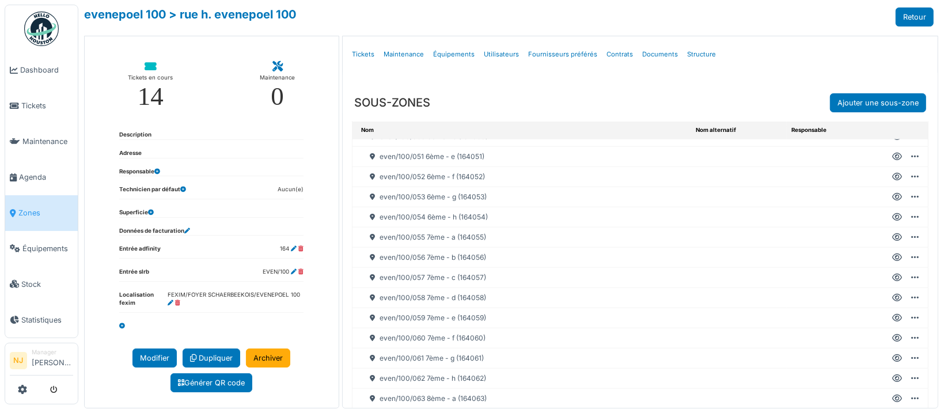
scroll to position [998, 0]
click at [389, 217] on div "even/100/053 6ème - g (164053)" at bounding box center [521, 220] width 339 height 20
click at [892, 220] on icon at bounding box center [897, 220] width 10 height 1
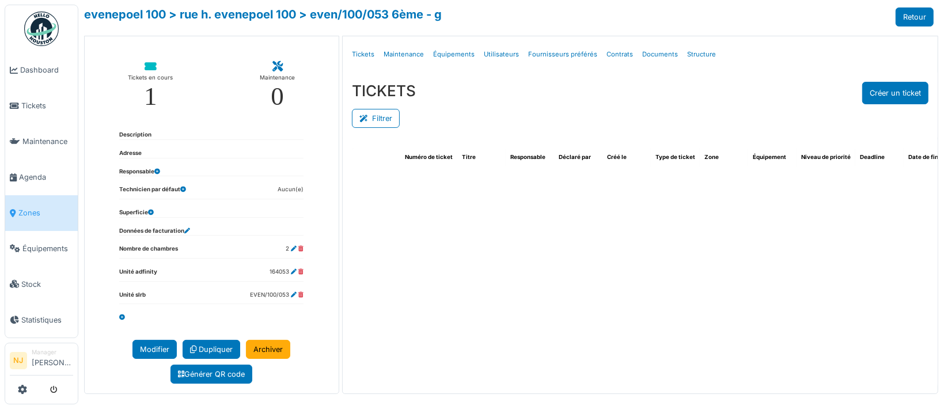
select select "***"
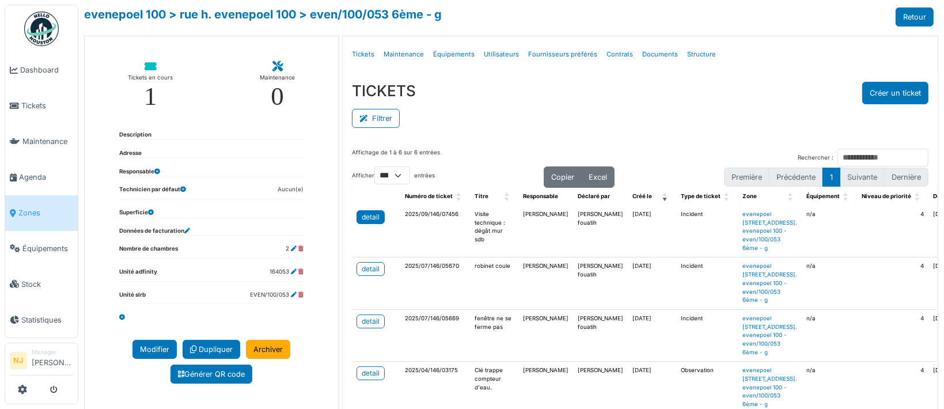
click at [367, 217] on div "detail" at bounding box center [371, 217] width 18 height 10
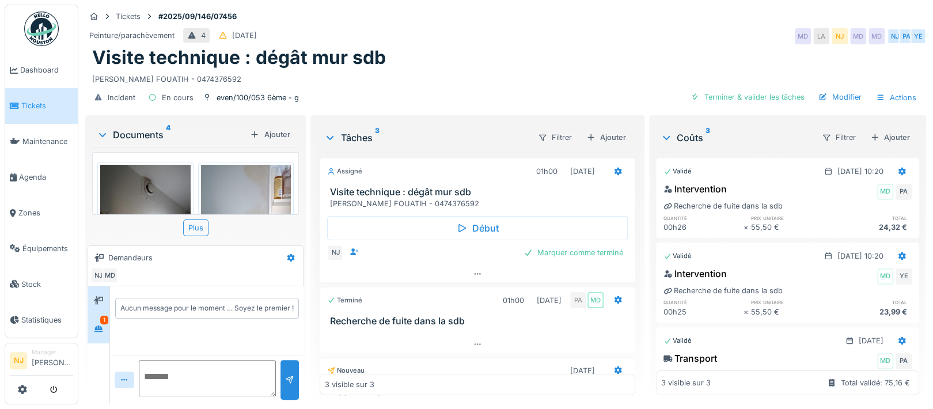
click at [100, 321] on div "1" at bounding box center [104, 320] width 8 height 9
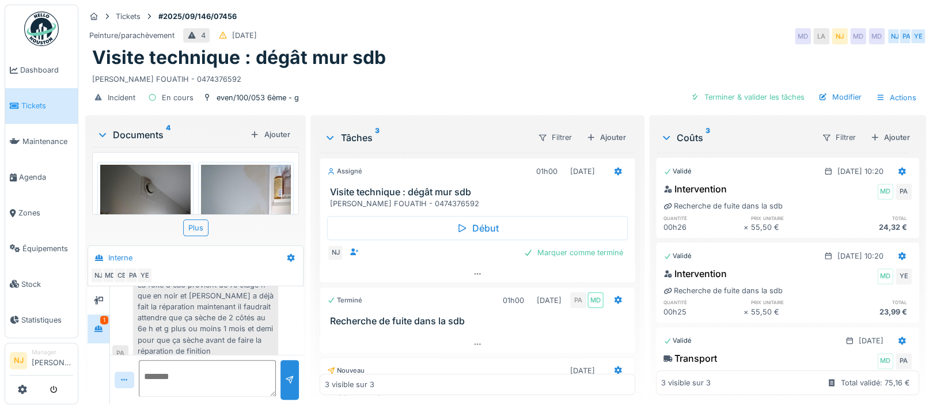
click at [103, 134] on icon at bounding box center [102, 135] width 9 height 12
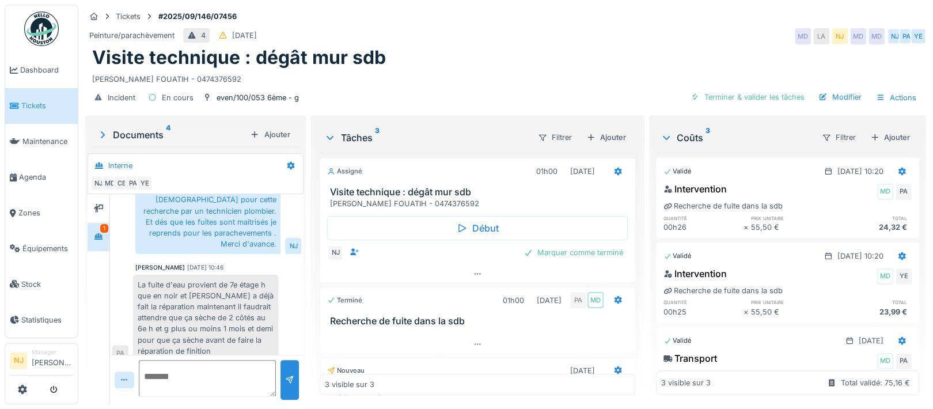
scroll to position [0, 0]
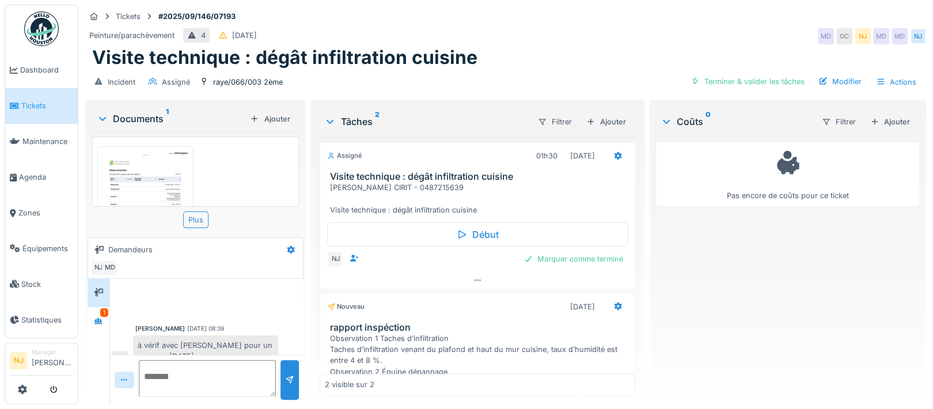
scroll to position [17, 0]
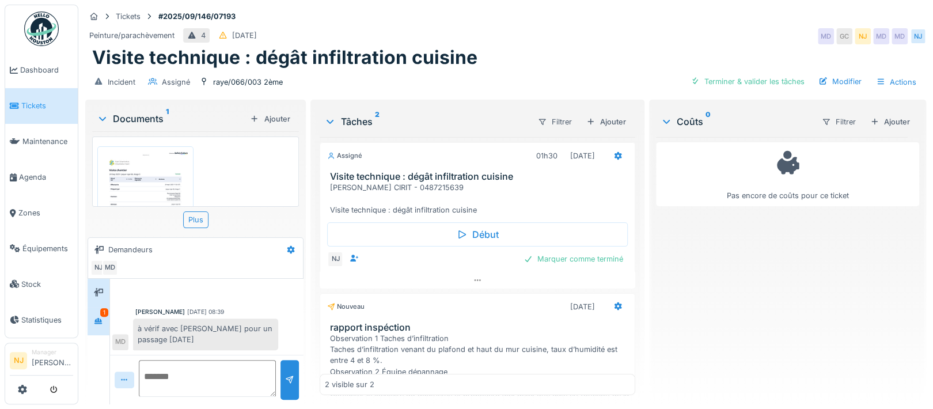
click at [104, 313] on div "1" at bounding box center [104, 312] width 8 height 9
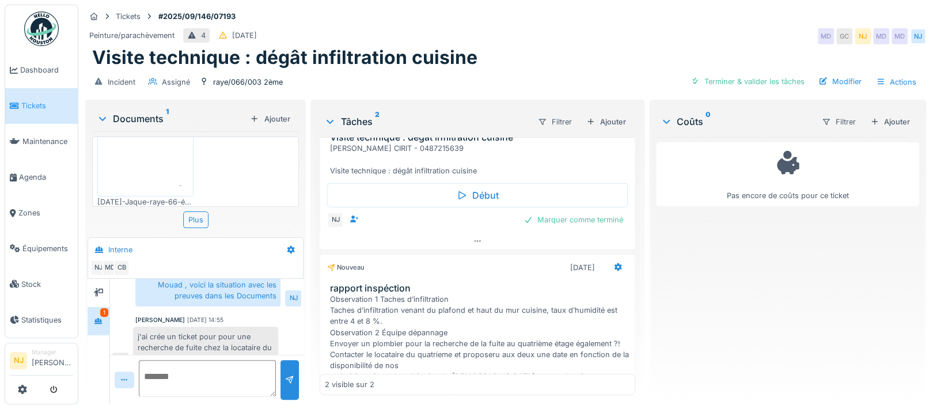
scroll to position [0, 0]
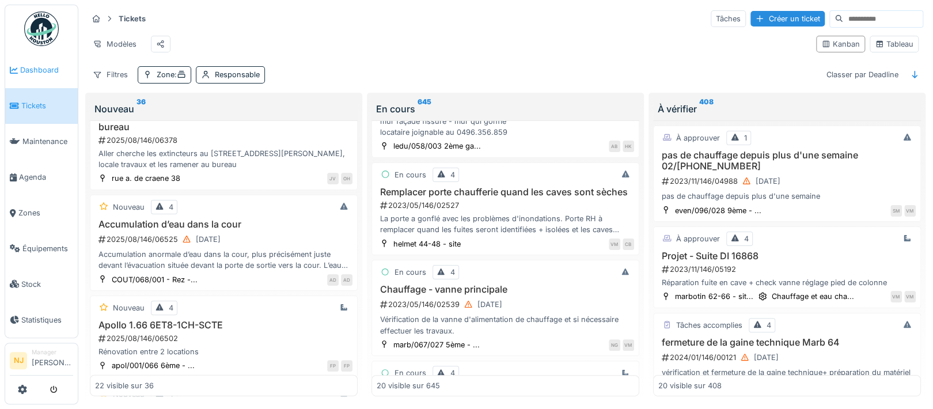
scroll to position [1606, 0]
